Goal: Navigation & Orientation: Find specific page/section

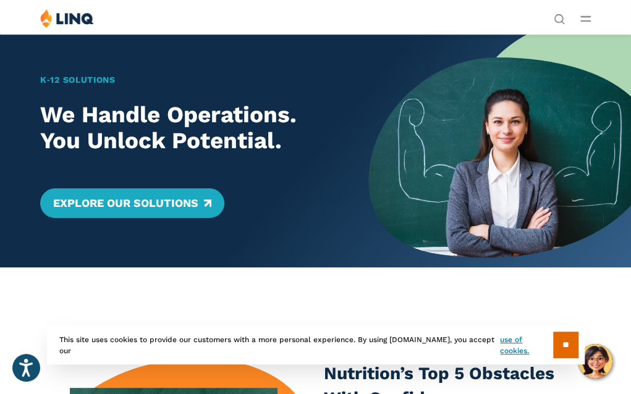
click at [587, 17] on line "Open Main Menu" at bounding box center [585, 17] width 9 height 0
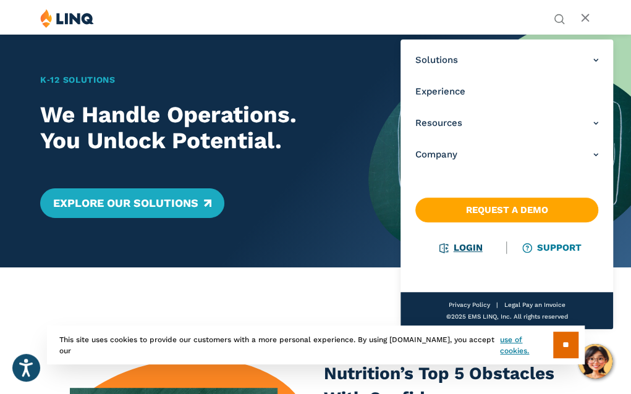
click at [470, 245] on link "Login" at bounding box center [461, 247] width 43 height 11
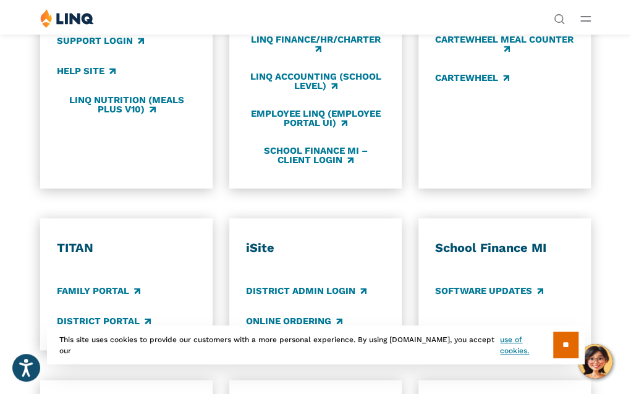
scroll to position [583, 0]
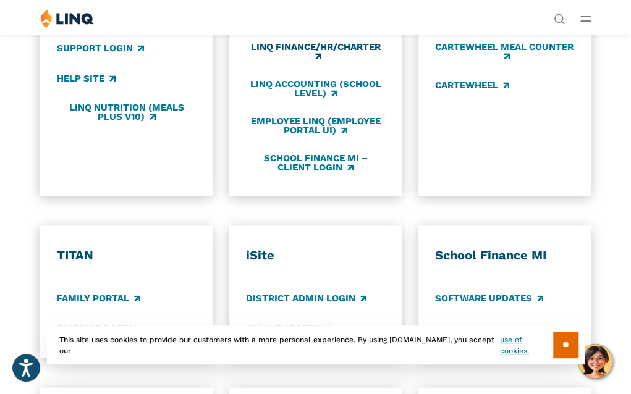
click at [287, 62] on link "LINQ Finance/HR/Charter" at bounding box center [315, 51] width 139 height 20
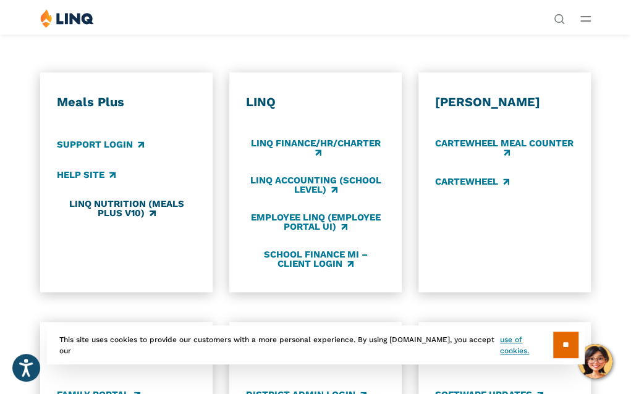
scroll to position [483, 0]
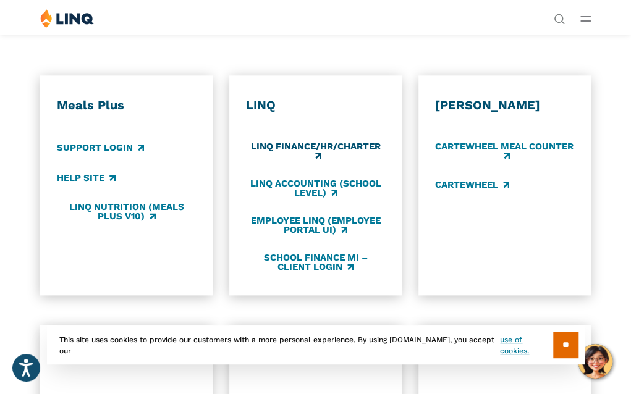
click at [294, 161] on link "LINQ Finance/HR/Charter" at bounding box center [315, 151] width 139 height 20
